Goal: Task Accomplishment & Management: Manage account settings

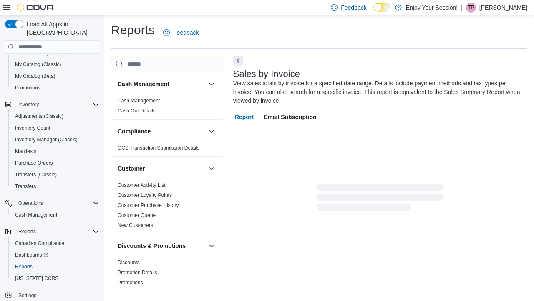
scroll to position [36, 0]
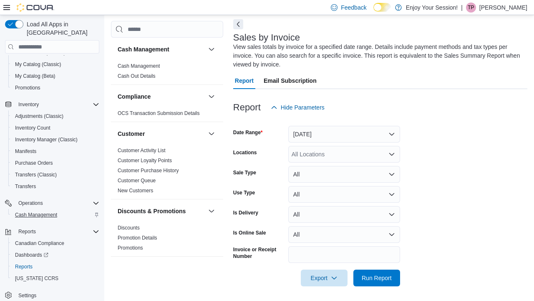
click at [42, 211] on span "Cash Management" at bounding box center [36, 214] width 42 height 7
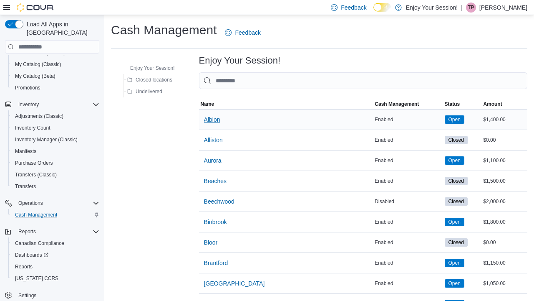
click at [214, 119] on span "Albion" at bounding box center [212, 119] width 16 height 8
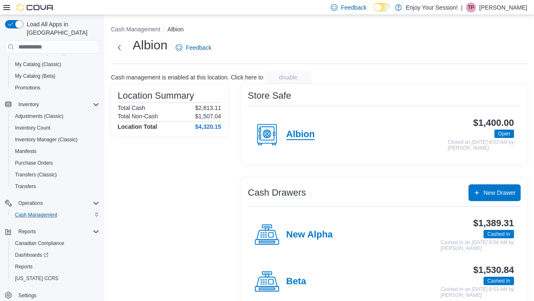
click at [297, 134] on h4 "Albion" at bounding box center [300, 134] width 28 height 11
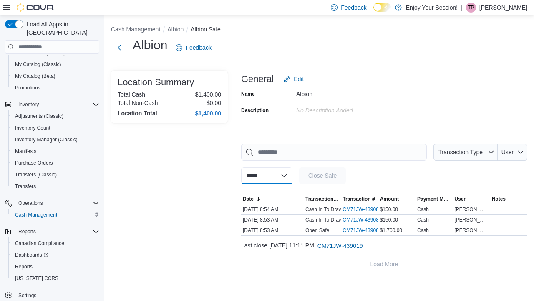
select select "**********"
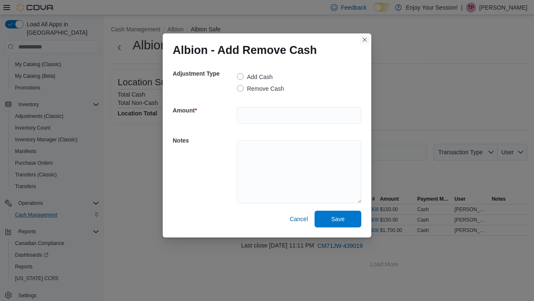
click at [363, 39] on button "Closes this modal window" at bounding box center [365, 40] width 10 height 10
select select
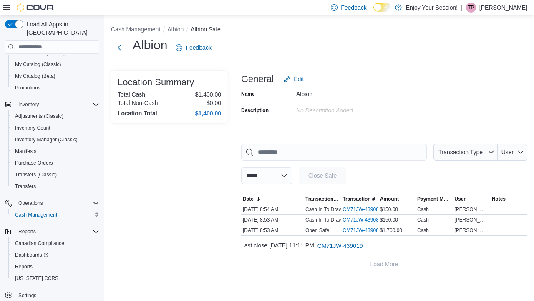
click at [376, 89] on div "Albion" at bounding box center [352, 92] width 112 height 10
